Goal: Obtain resource: Download file/media

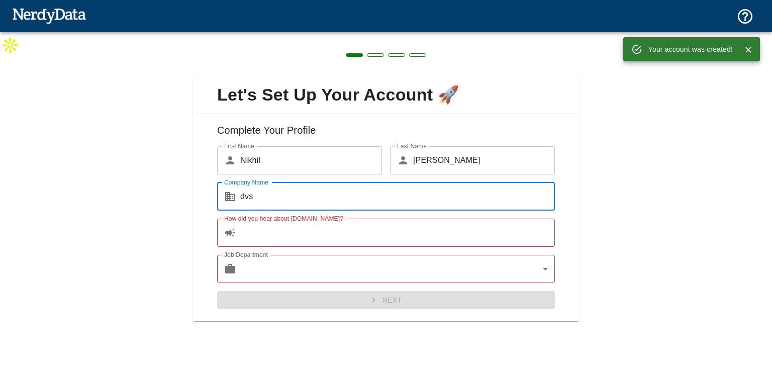
type input "dvs"
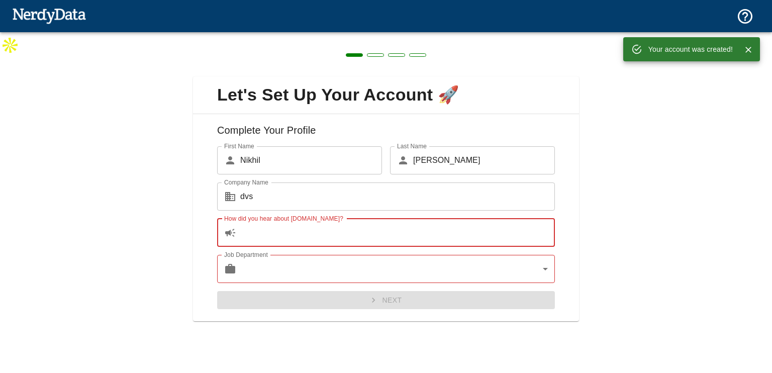
click at [328, 223] on input "How did you hear about [DOMAIN_NAME]?" at bounding box center [397, 233] width 315 height 28
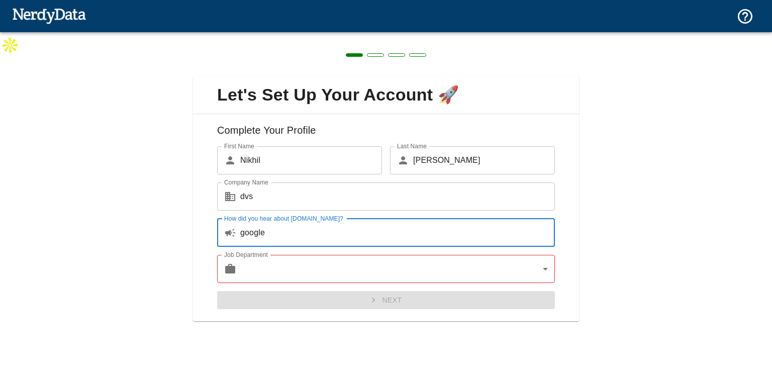
type input "google"
click at [399, 140] on body "Technologies Domains Pricing Products Create a Report Create a list of websites…" at bounding box center [386, 70] width 772 height 140
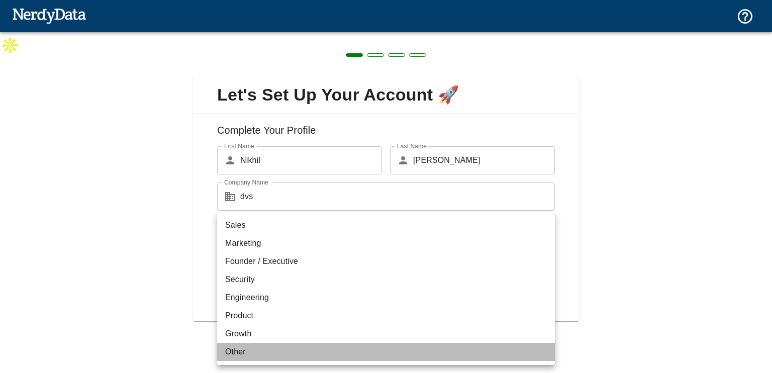
click at [280, 348] on li "Other" at bounding box center [386, 352] width 338 height 18
type input "other"
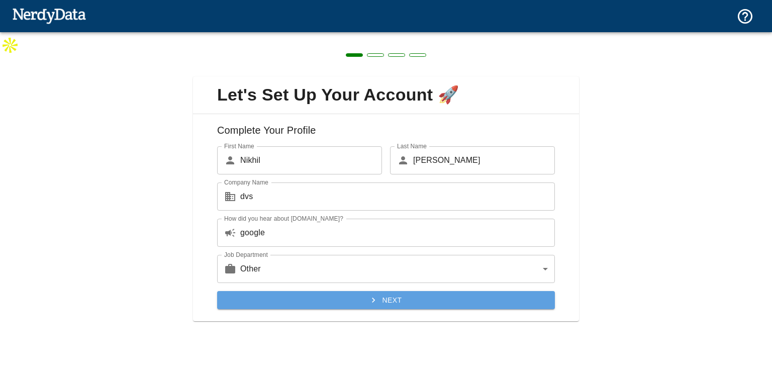
click at [311, 296] on button "Next" at bounding box center [386, 300] width 338 height 19
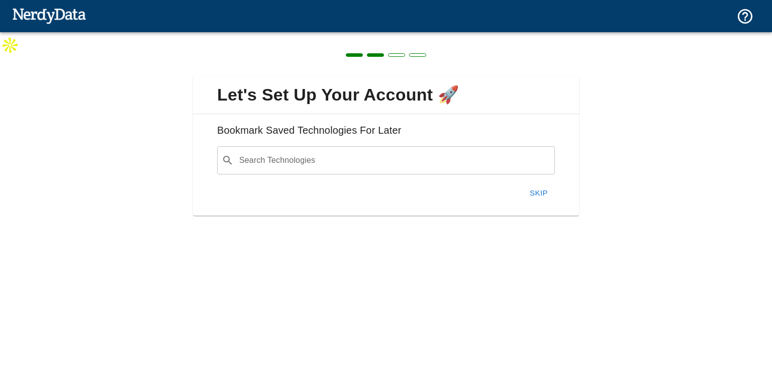
click at [539, 193] on button "Skip" at bounding box center [539, 192] width 32 height 21
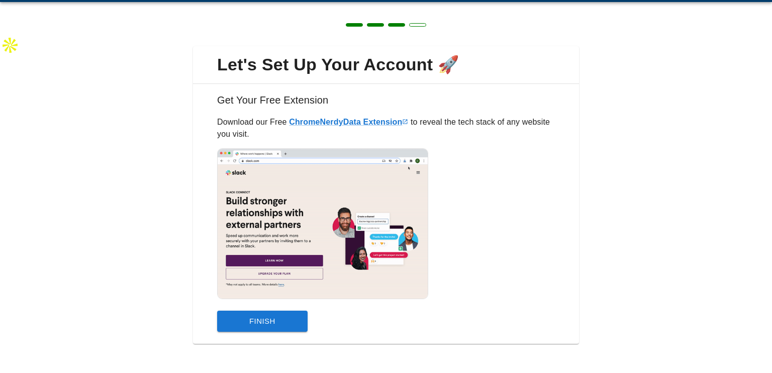
scroll to position [32, 0]
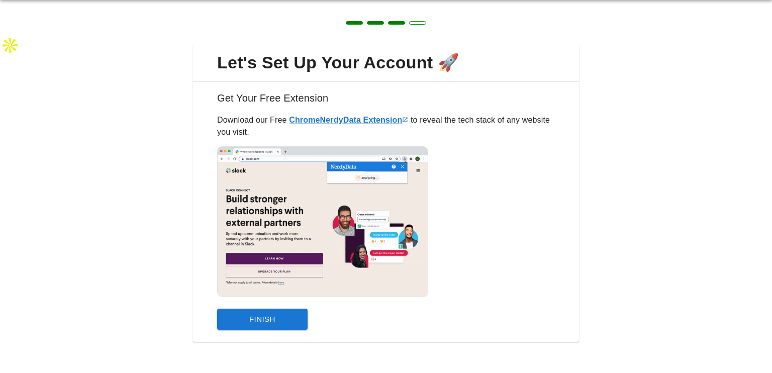
click at [273, 317] on button "Finish" at bounding box center [262, 319] width 90 height 21
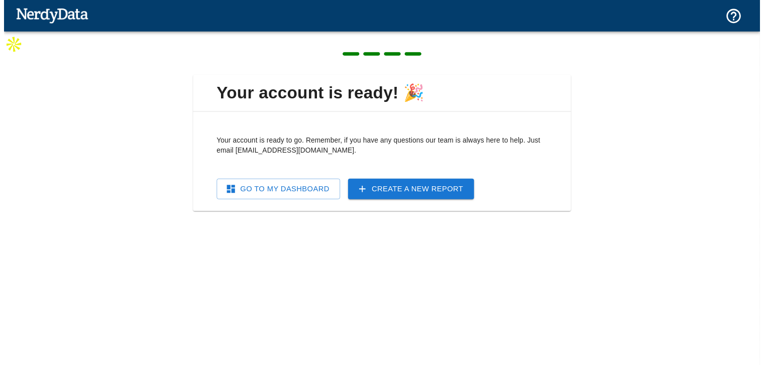
scroll to position [0, 0]
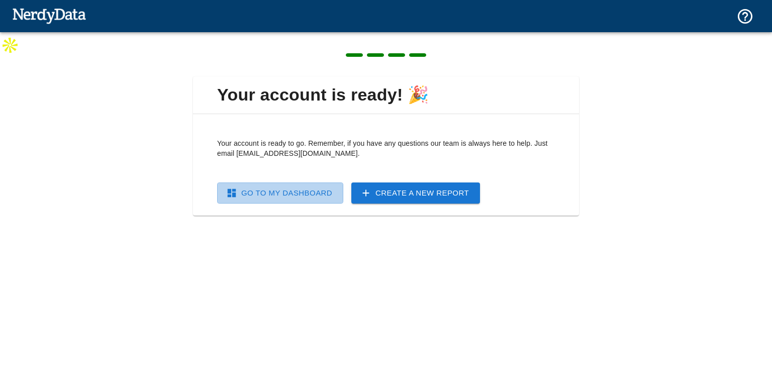
click at [315, 190] on link "Go To My Dashboard" at bounding box center [280, 192] width 126 height 21
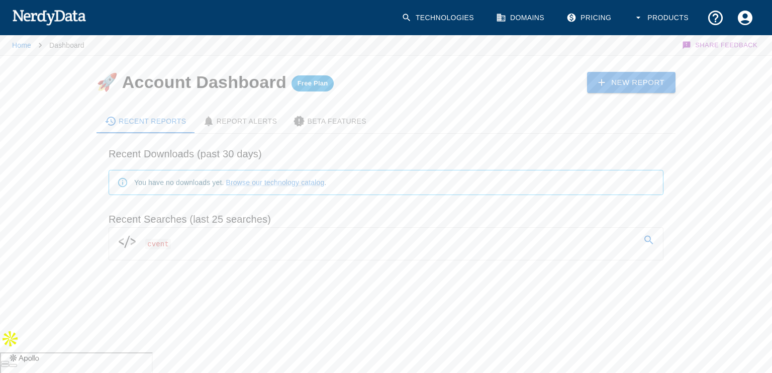
click at [192, 243] on link "cvent" at bounding box center [386, 242] width 554 height 28
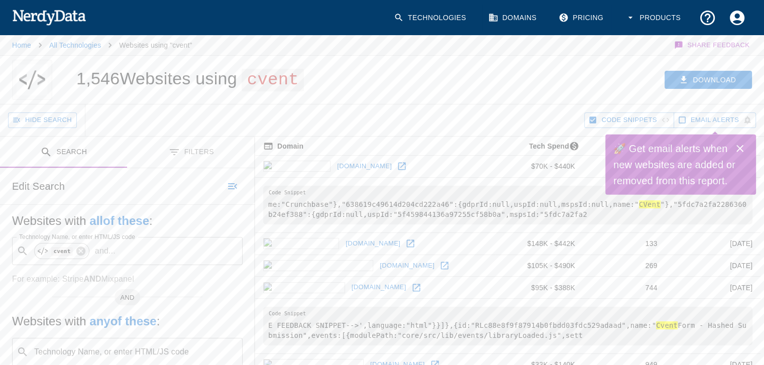
click at [741, 145] on icon "Close" at bounding box center [740, 149] width 12 height 12
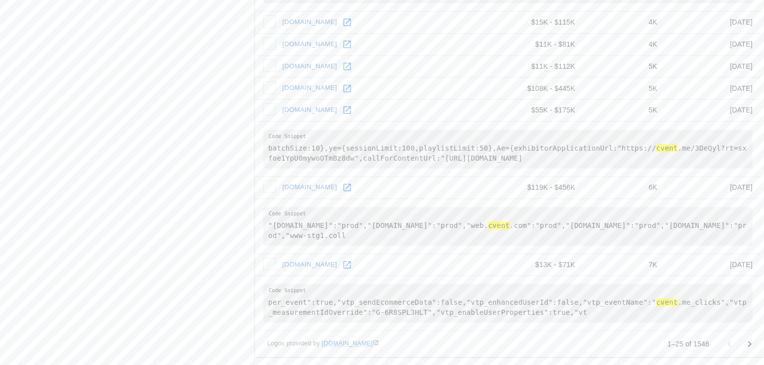
scroll to position [1324, 0]
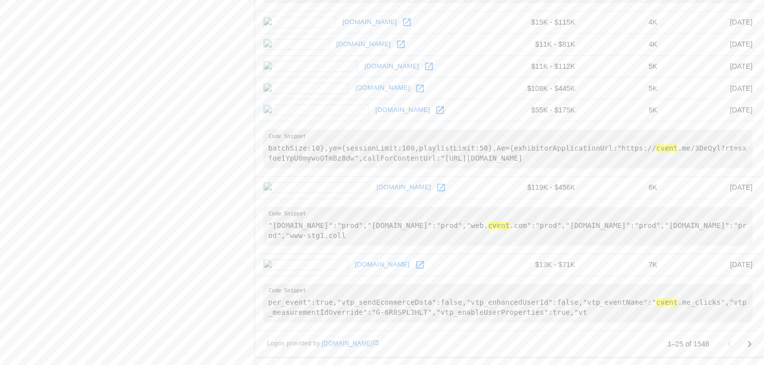
click at [751, 343] on icon "Go to next page" at bounding box center [750, 344] width 12 height 12
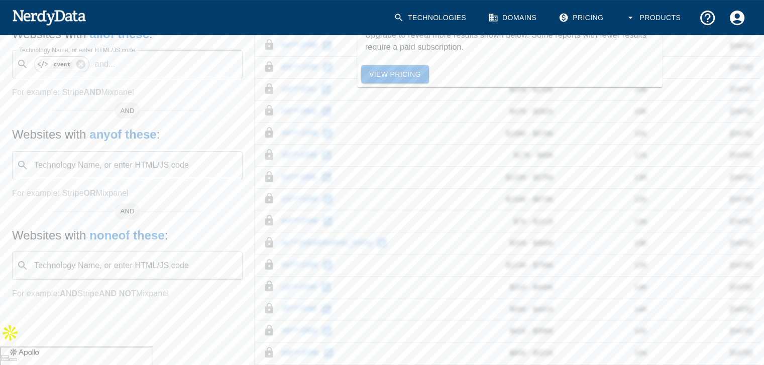
scroll to position [371, 0]
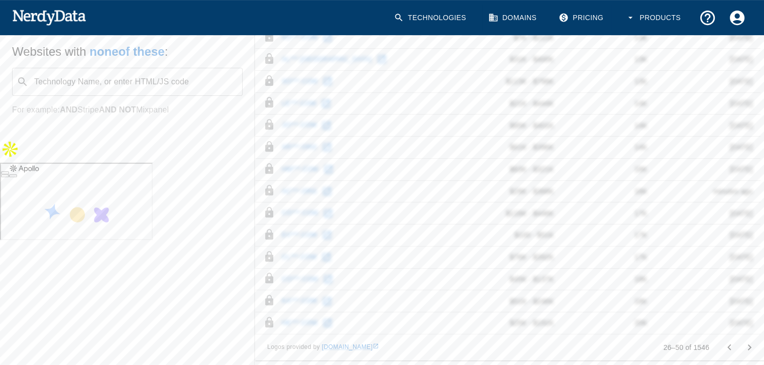
click at [727, 347] on icon "Go to previous page" at bounding box center [730, 348] width 12 height 12
click at [726, 343] on div at bounding box center [740, 348] width 40 height 20
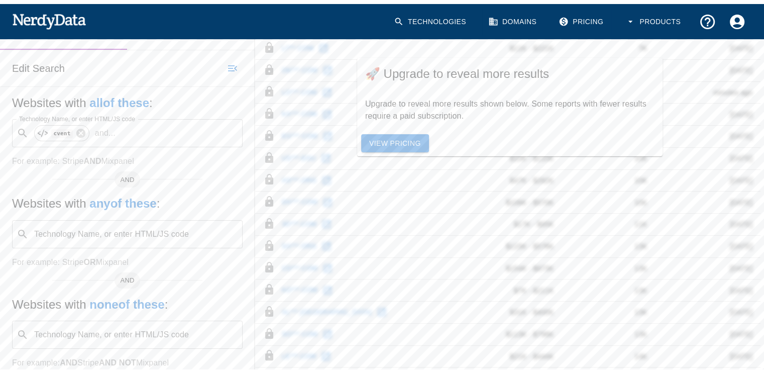
scroll to position [120, 0]
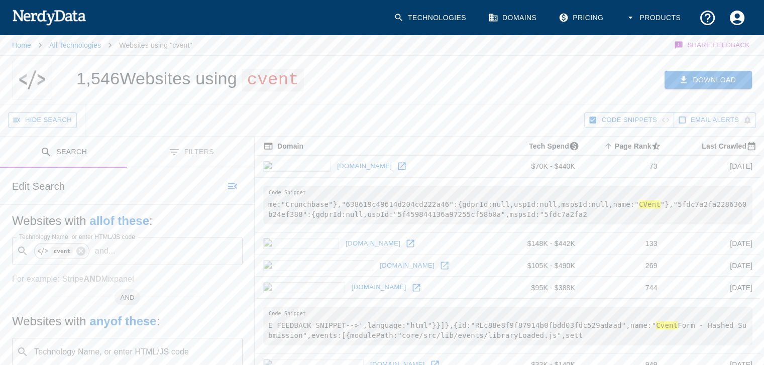
click at [695, 80] on button "Download" at bounding box center [708, 80] width 87 height 19
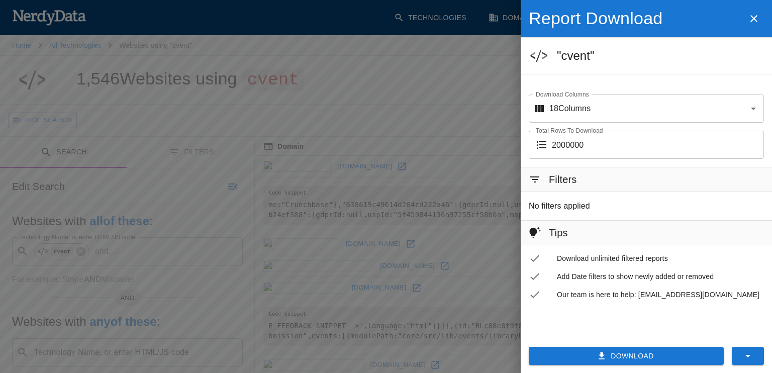
click at [667, 357] on button "Download" at bounding box center [626, 356] width 195 height 19
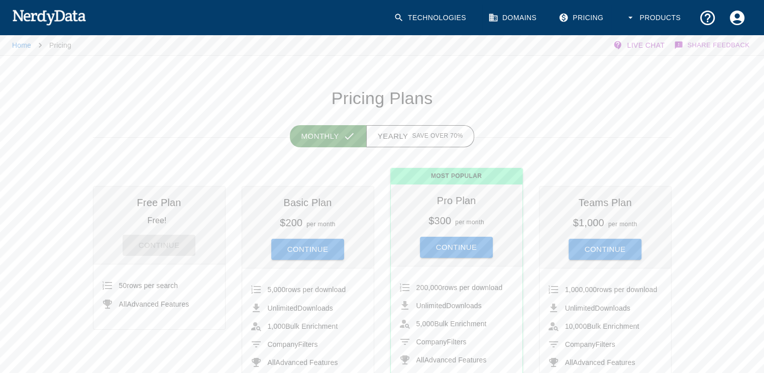
click at [163, 248] on div "Continue" at bounding box center [160, 241] width 116 height 29
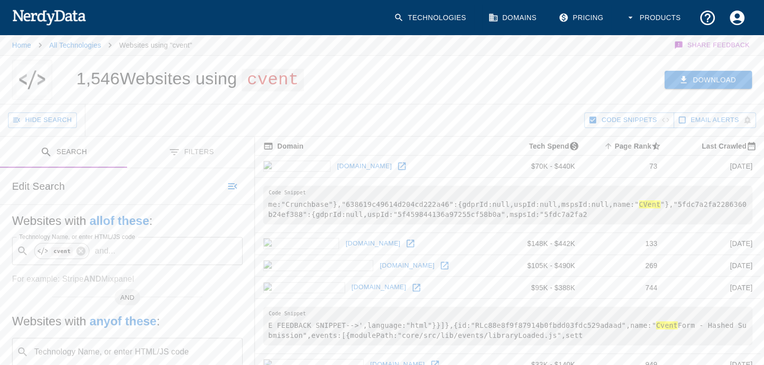
click at [700, 76] on button "Download" at bounding box center [708, 80] width 87 height 19
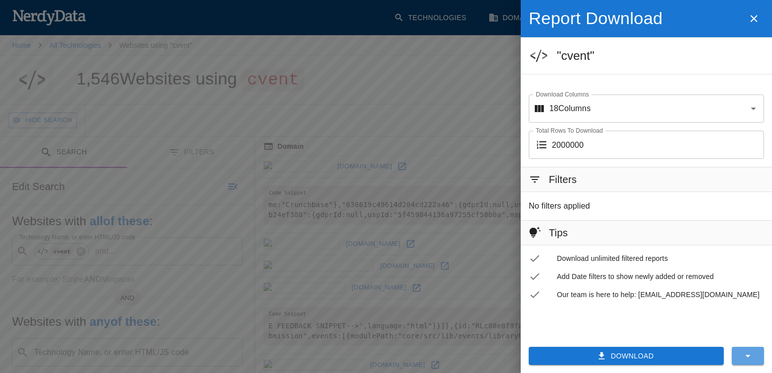
click at [754, 352] on button "button" at bounding box center [748, 356] width 32 height 18
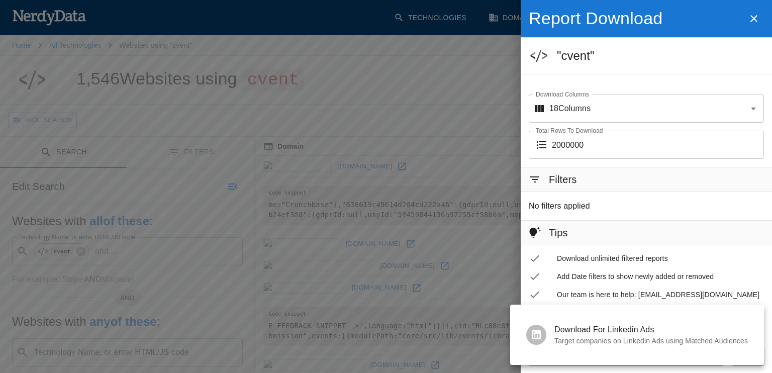
click at [766, 265] on div at bounding box center [386, 186] width 772 height 373
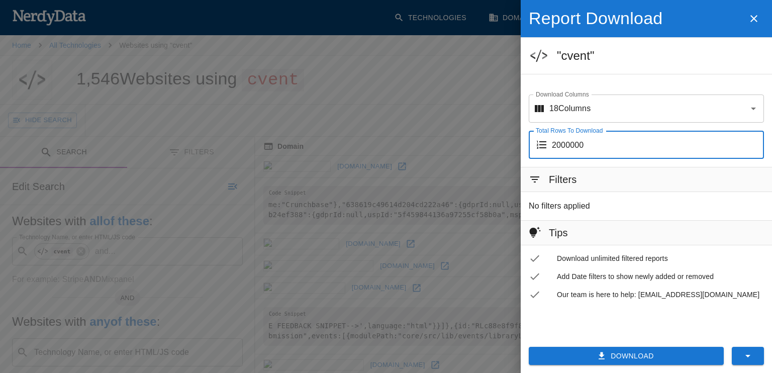
click at [613, 145] on input "2000000" at bounding box center [658, 145] width 212 height 28
click at [647, 115] on input "Download Columns" at bounding box center [660, 108] width 141 height 19
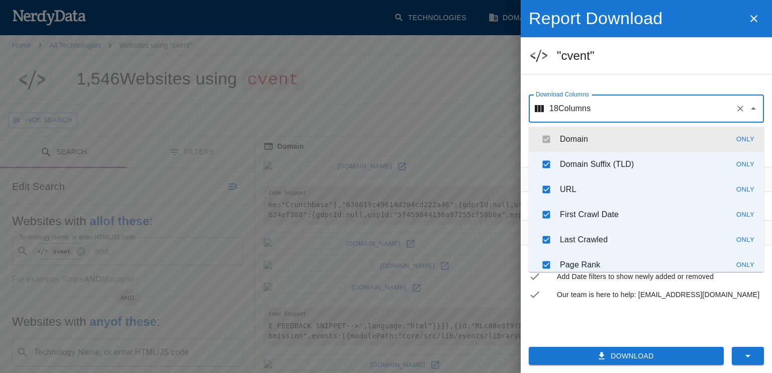
drag, startPoint x: 646, startPoint y: 114, endPoint x: 644, endPoint y: 120, distance: 6.7
click at [645, 114] on input "Download Columns" at bounding box center [660, 108] width 141 height 19
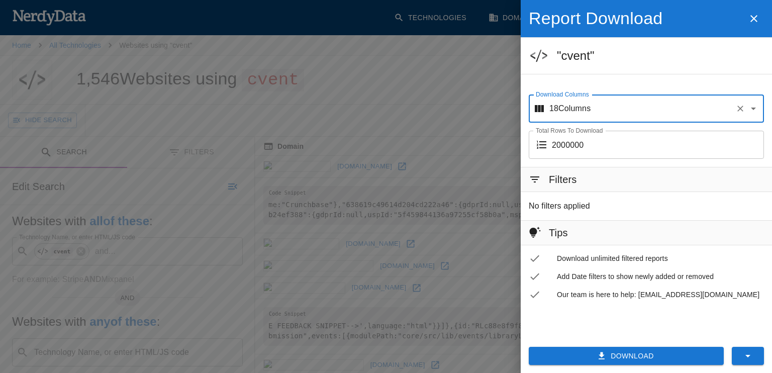
click at [647, 357] on button "Download" at bounding box center [626, 356] width 195 height 19
